Goal: Task Accomplishment & Management: Use online tool/utility

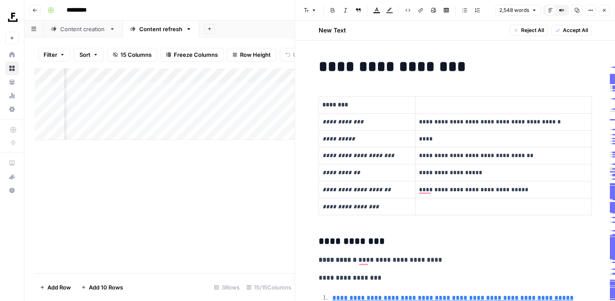
scroll to position [45, 0]
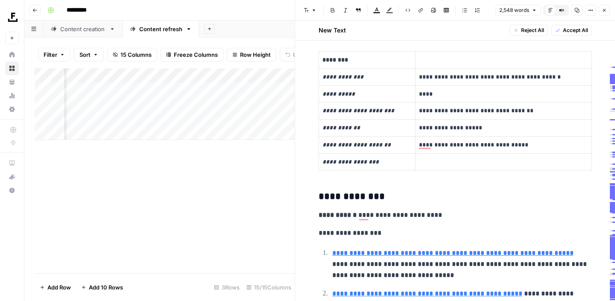
click at [607, 9] on button "Close" at bounding box center [603, 10] width 11 height 11
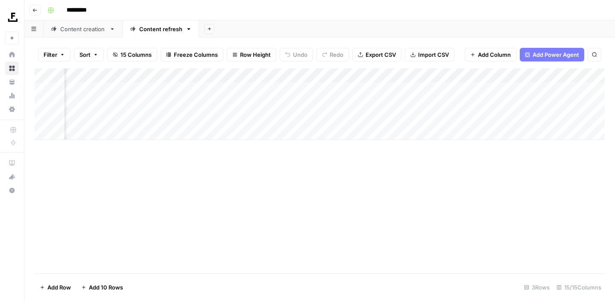
click at [472, 106] on div "Add Column" at bounding box center [320, 104] width 570 height 72
click at [487, 104] on div "Add Column" at bounding box center [320, 104] width 570 height 72
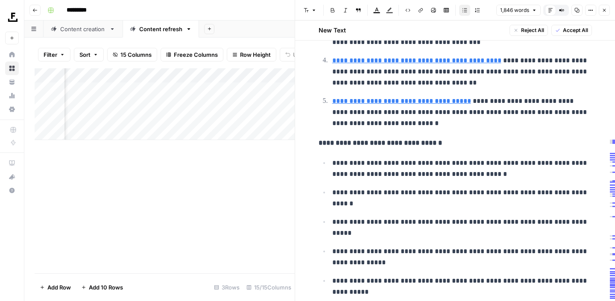
scroll to position [790, 0]
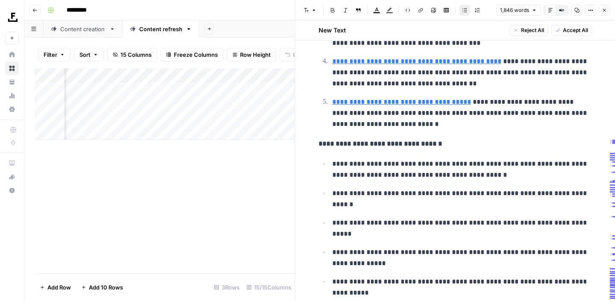
click at [234, 105] on div "Add Column" at bounding box center [165, 104] width 260 height 72
click at [604, 12] on icon "button" at bounding box center [603, 10] width 5 height 5
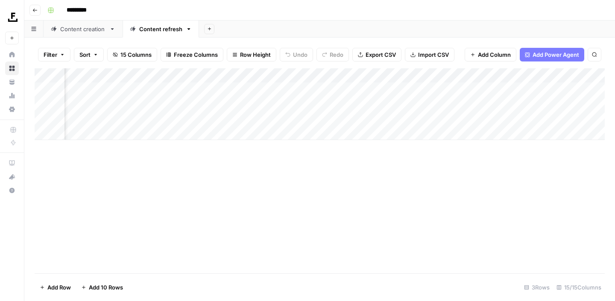
click at [270, 89] on div "Add Column" at bounding box center [320, 104] width 570 height 72
click at [481, 90] on div "Add Column" at bounding box center [320, 104] width 570 height 72
click at [487, 90] on div "Add Column" at bounding box center [320, 104] width 570 height 72
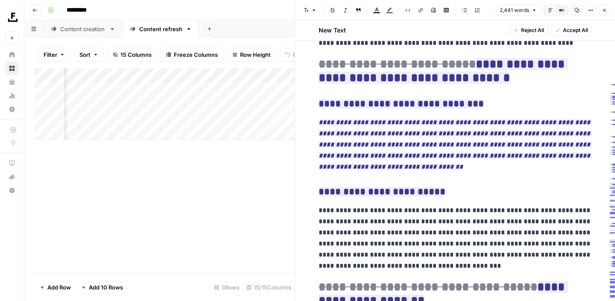
scroll to position [3023, 0]
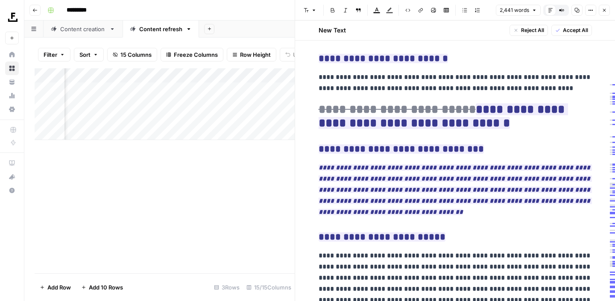
click at [607, 12] on button "Close" at bounding box center [603, 10] width 11 height 11
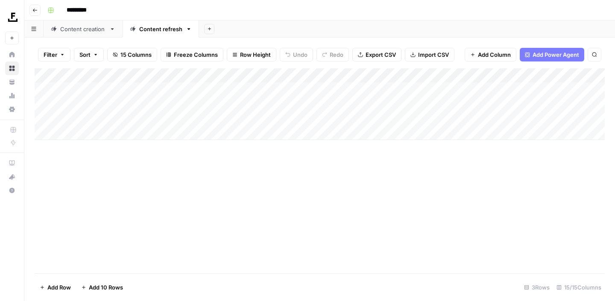
click at [257, 119] on div "Add Column" at bounding box center [320, 104] width 570 height 72
click at [285, 120] on div "Add Column" at bounding box center [320, 104] width 570 height 72
type textarea "***"
click at [193, 120] on div "Add Column" at bounding box center [320, 104] width 570 height 72
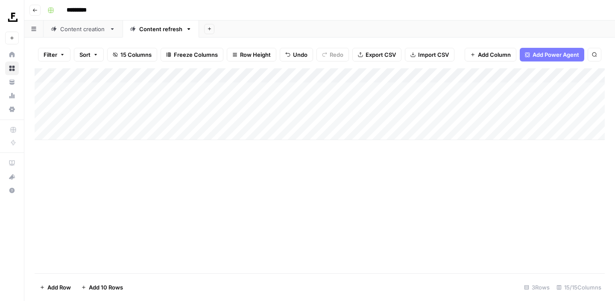
click at [193, 120] on div "Add Column" at bounding box center [320, 104] width 570 height 72
click at [139, 120] on input at bounding box center [135, 121] width 137 height 10
paste input "**********"
type input "**********"
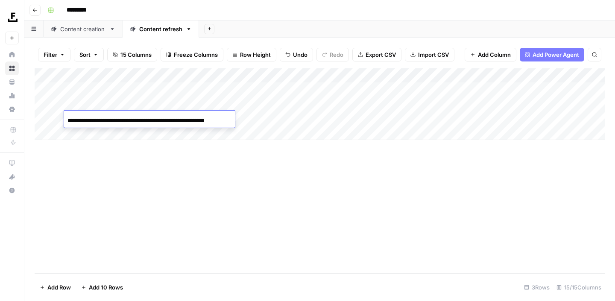
scroll to position [0, 90]
click at [265, 202] on div "Add Column" at bounding box center [320, 170] width 570 height 205
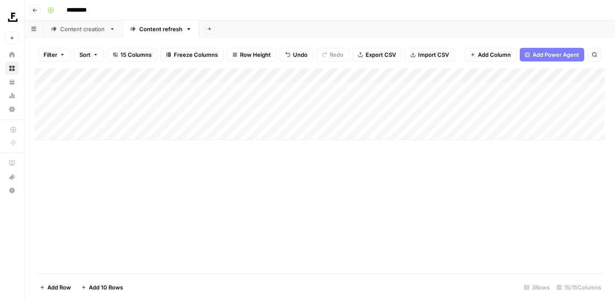
click at [357, 115] on div "Add Column" at bounding box center [320, 104] width 570 height 72
click at [369, 117] on textarea at bounding box center [407, 119] width 137 height 12
paste textarea "**********"
type textarea "**********"
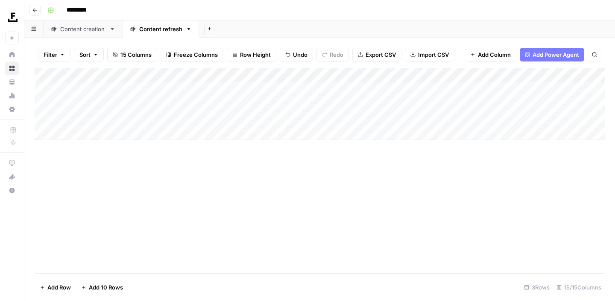
click at [417, 175] on div "Add Column" at bounding box center [320, 170] width 570 height 205
click at [222, 118] on div "Add Column" at bounding box center [320, 104] width 570 height 72
click at [471, 89] on div "Add Column" at bounding box center [320, 104] width 570 height 72
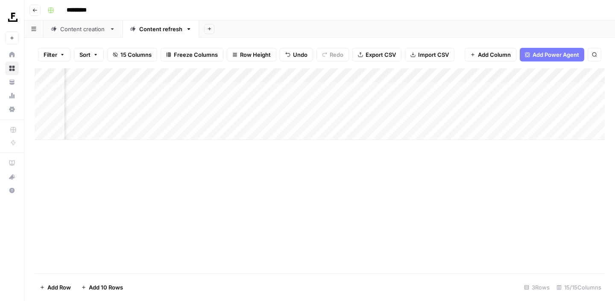
scroll to position [0, 320]
click at [371, 119] on div "Add Column" at bounding box center [320, 104] width 570 height 72
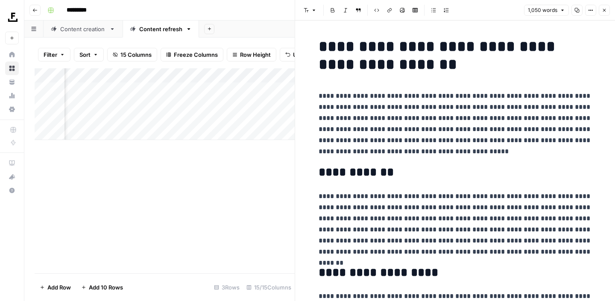
click at [602, 9] on icon "button" at bounding box center [603, 10] width 5 height 5
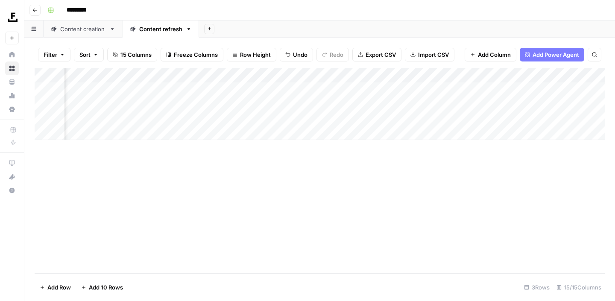
scroll to position [0, 398]
click at [345, 118] on div "Add Column" at bounding box center [320, 104] width 570 height 72
click at [405, 118] on div "Add Column" at bounding box center [320, 104] width 570 height 72
click at [479, 117] on div "Add Column" at bounding box center [320, 104] width 570 height 72
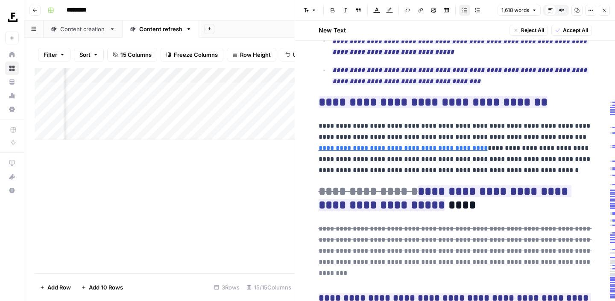
scroll to position [2615, 0]
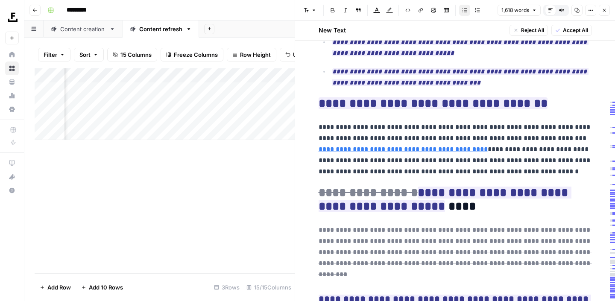
click at [604, 9] on icon "button" at bounding box center [603, 10] width 5 height 5
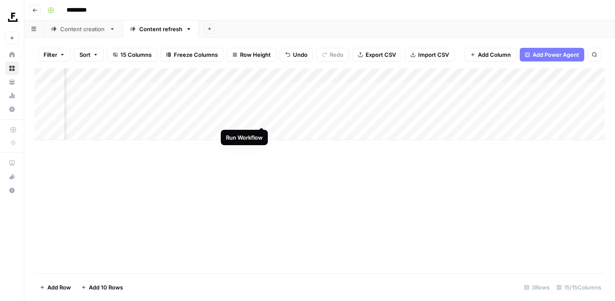
click at [263, 117] on div "Add Column" at bounding box center [320, 104] width 570 height 72
click at [482, 119] on div "Add Column" at bounding box center [320, 104] width 570 height 72
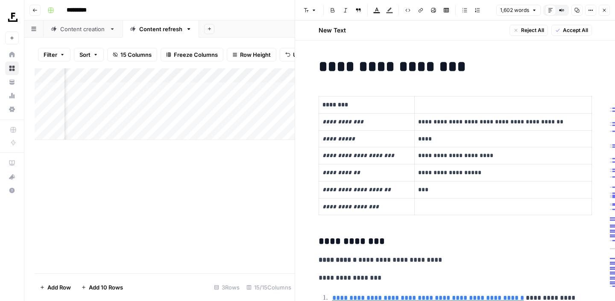
click at [243, 187] on div "Add Column" at bounding box center [165, 170] width 260 height 205
click at [252, 117] on div "Add Column" at bounding box center [165, 104] width 260 height 72
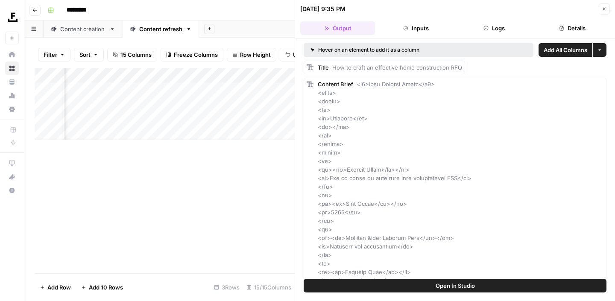
click at [388, 285] on button "Open In Studio" at bounding box center [454, 286] width 303 height 14
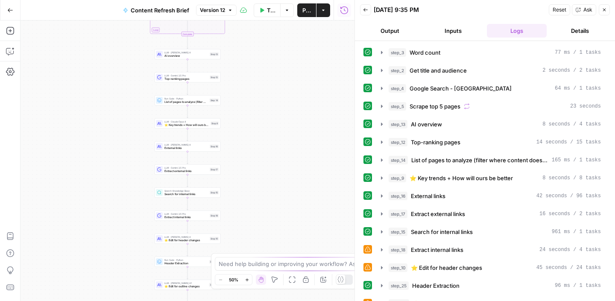
click at [189, 56] on span "AI overview" at bounding box center [186, 56] width 44 height 4
